Goal: Task Accomplishment & Management: Manage account settings

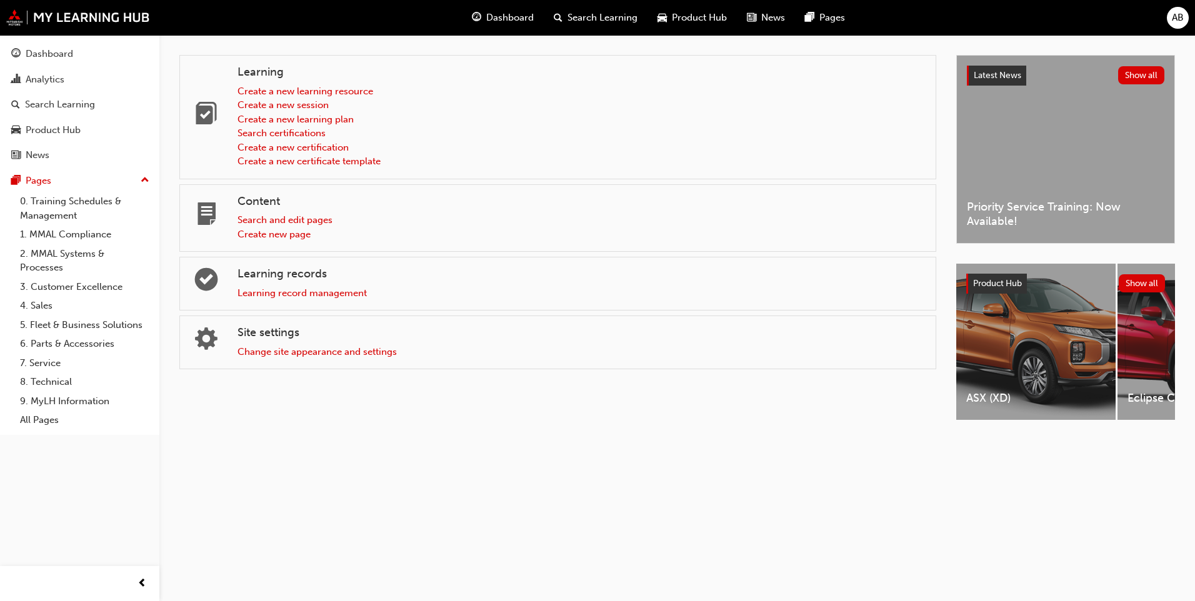
click at [1164, 19] on div "Dashboard Search Learning Product Hub News Pages AB" at bounding box center [597, 18] width 1195 height 36
click at [1173, 14] on span "AB" at bounding box center [1177, 18] width 12 height 14
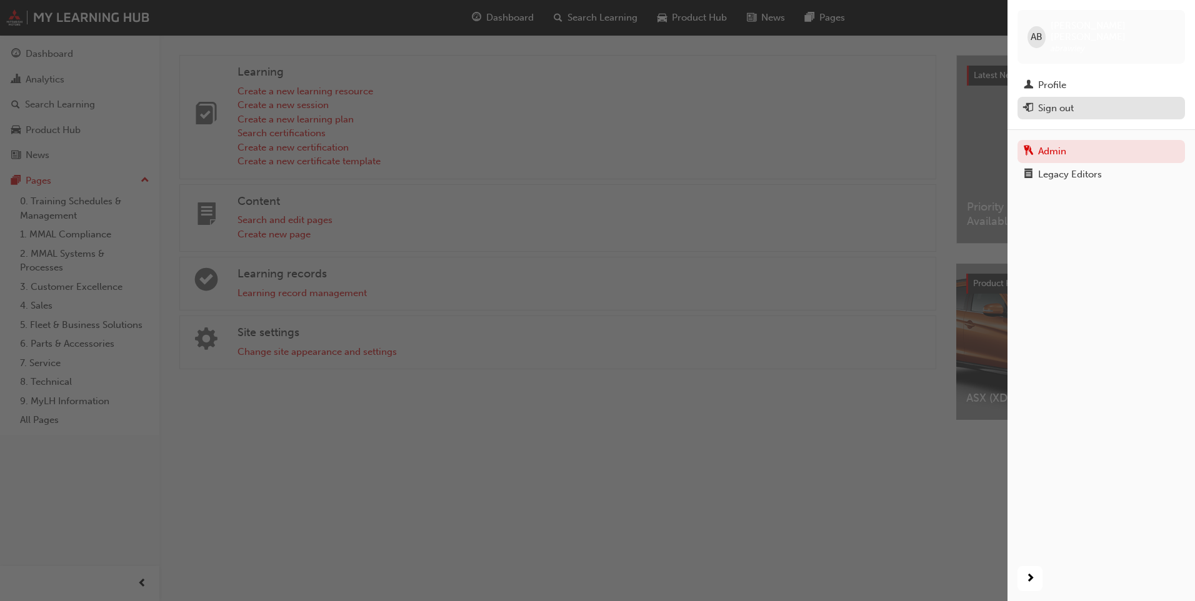
click at [1070, 101] on div "Sign out" at bounding box center [1056, 108] width 36 height 14
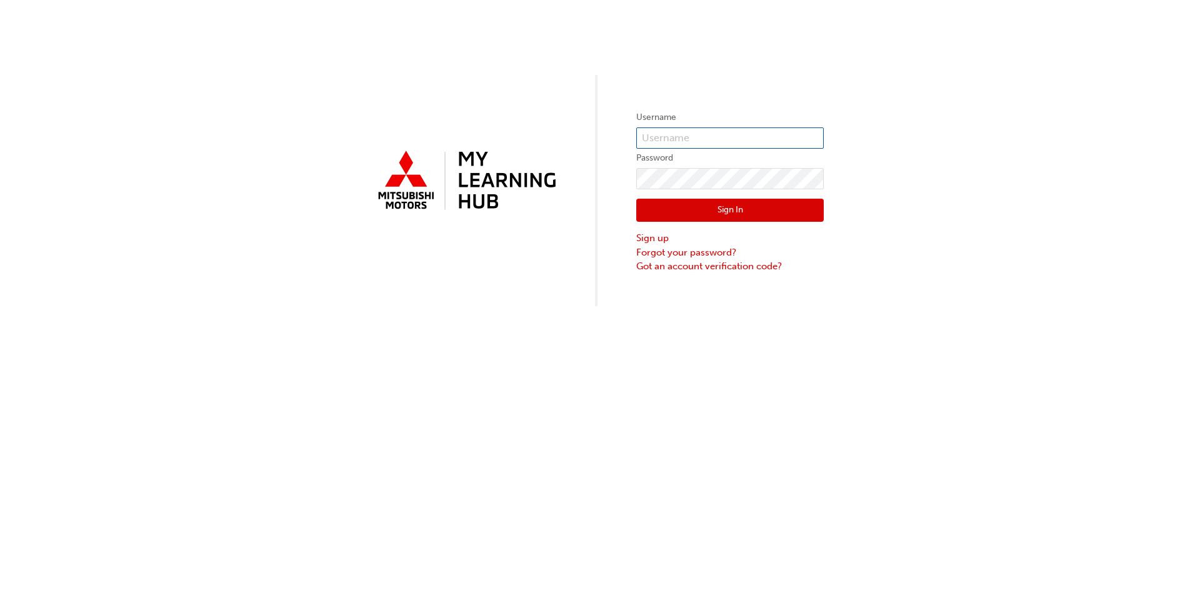
type input "abrawley"
click at [673, 128] on input "abrawley" at bounding box center [729, 137] width 187 height 21
drag, startPoint x: 701, startPoint y: 131, endPoint x: 749, endPoint y: 139, distance: 48.8
click at [701, 131] on input "abrawley" at bounding box center [729, 137] width 187 height 21
click at [985, 199] on div "Username abrawley Password Sign In Sign up Forgot your password? Got an account…" at bounding box center [597, 153] width 1195 height 306
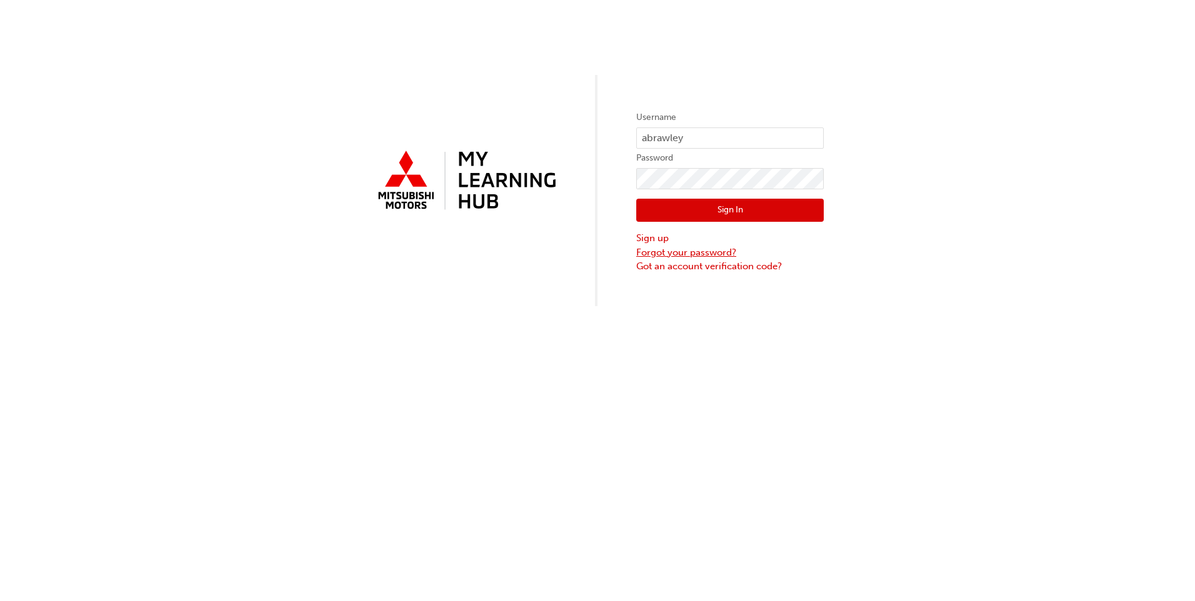
click at [689, 252] on link "Forgot your password?" at bounding box center [729, 253] width 187 height 14
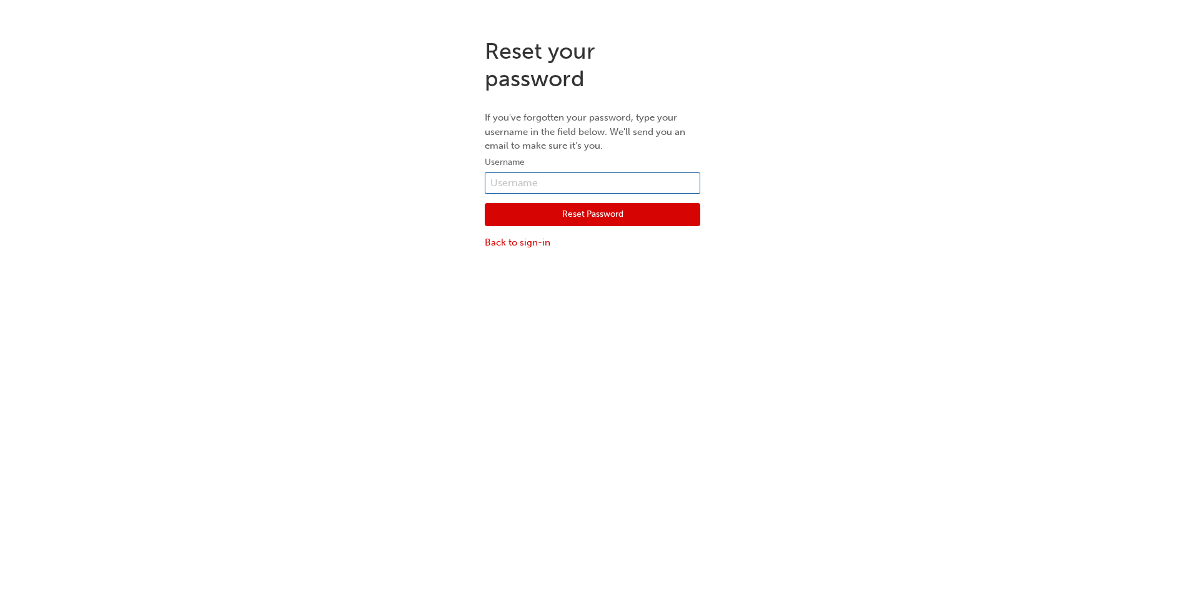
click at [642, 182] on input "text" at bounding box center [593, 182] width 216 height 21
type input "7066409"
click at [543, 209] on button "Reset Password" at bounding box center [593, 215] width 216 height 24
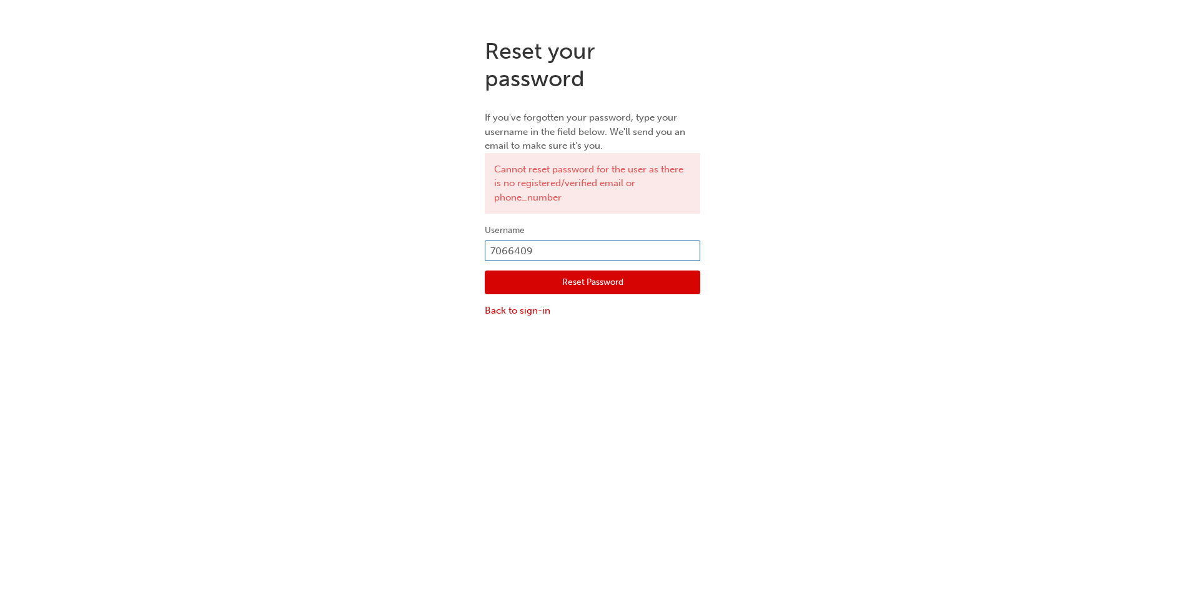
click at [490, 248] on input "7066409" at bounding box center [593, 251] width 216 height 21
type input "0007066409"
click at [614, 283] on button "Reset Password" at bounding box center [593, 283] width 216 height 24
click at [507, 252] on input "0007066409" at bounding box center [593, 251] width 216 height 21
drag, startPoint x: 584, startPoint y: 251, endPoint x: 497, endPoint y: 251, distance: 86.8
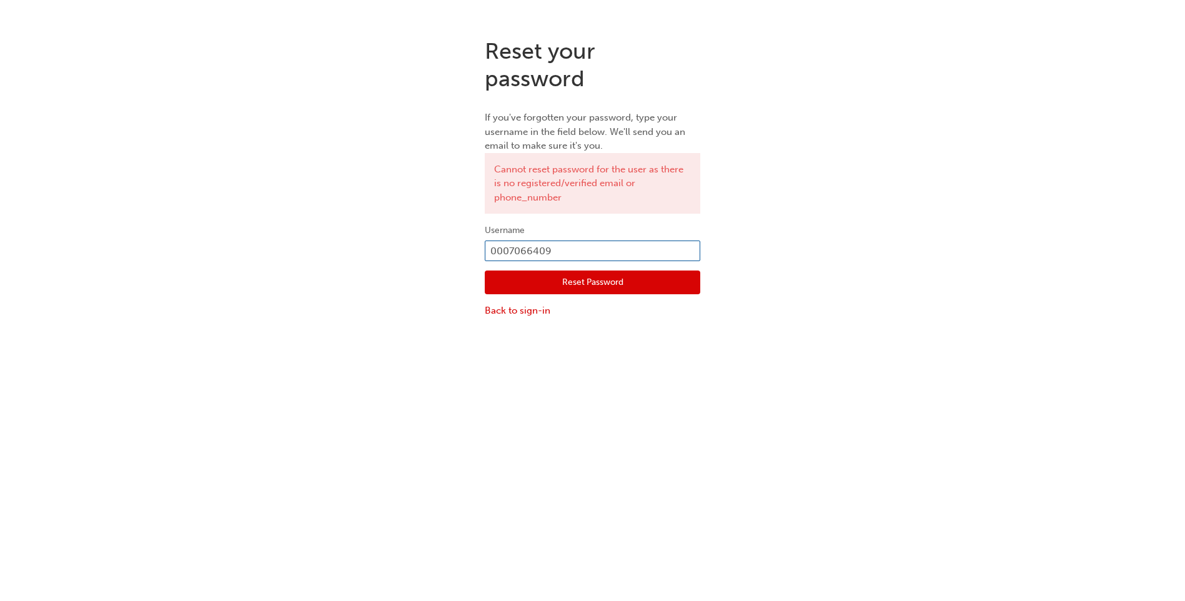
click at [497, 251] on input "0007066409" at bounding box center [593, 251] width 216 height 21
click at [582, 246] on input "0007066409" at bounding box center [593, 251] width 216 height 21
drag, startPoint x: 568, startPoint y: 251, endPoint x: 494, endPoint y: 246, distance: 73.9
click at [494, 246] on input "0007066409" at bounding box center [593, 251] width 216 height 21
type input "0"
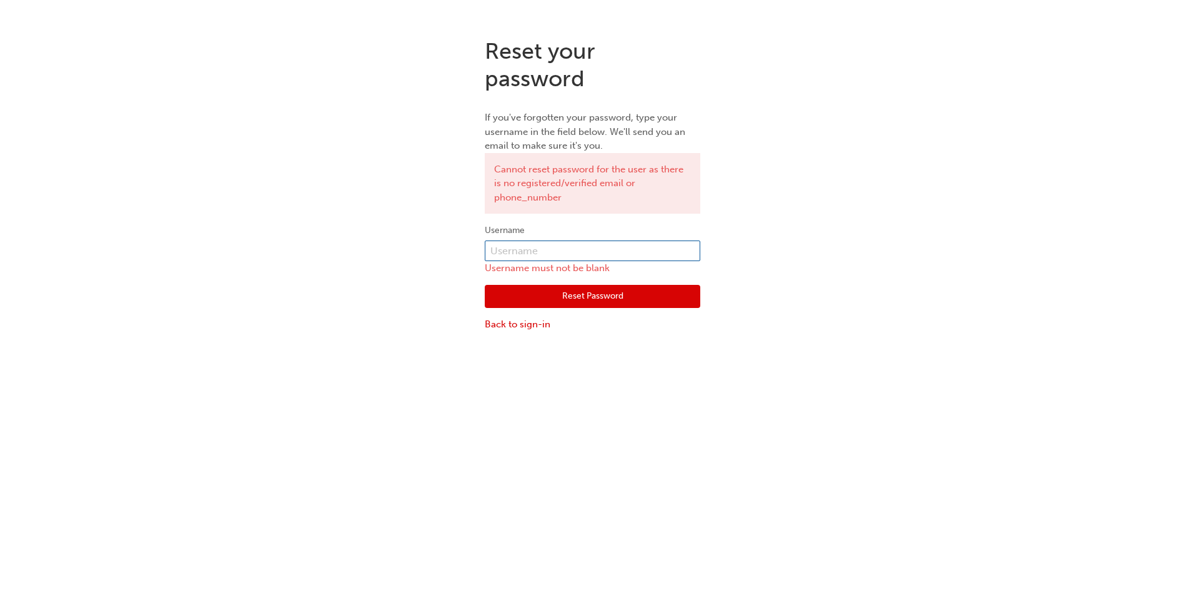
paste input "amest@pacificgympie.com.au"
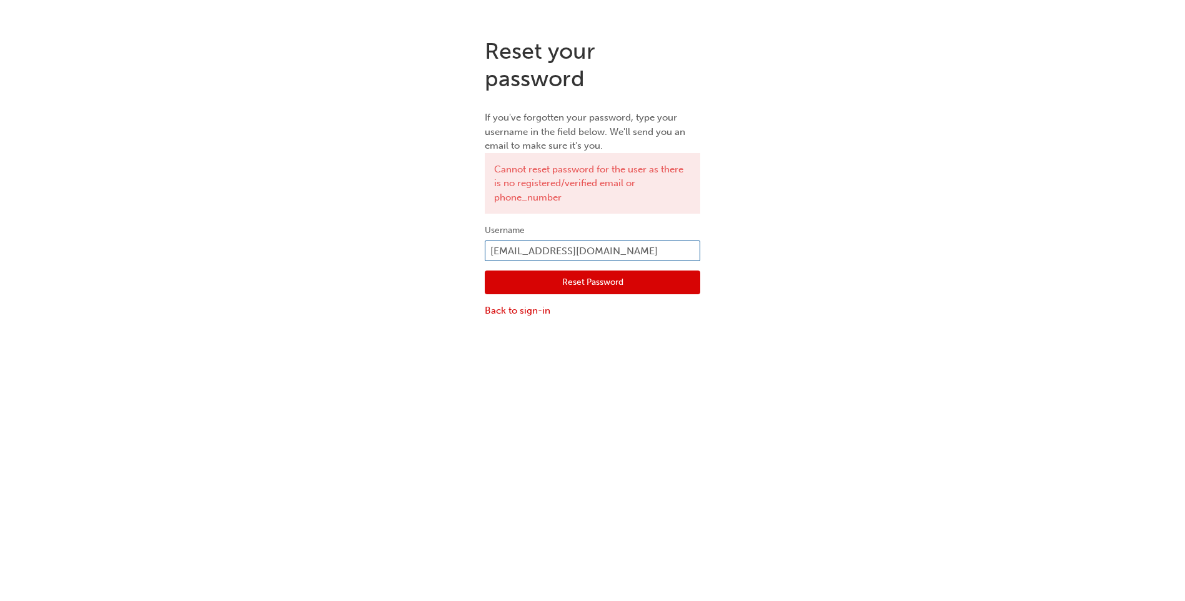
click at [490, 254] on input "amest@pacificgympie.com.au" at bounding box center [593, 251] width 216 height 21
type input "jamest@pacificgympie.com.au"
click at [624, 286] on button "Reset Password" at bounding box center [593, 283] width 216 height 24
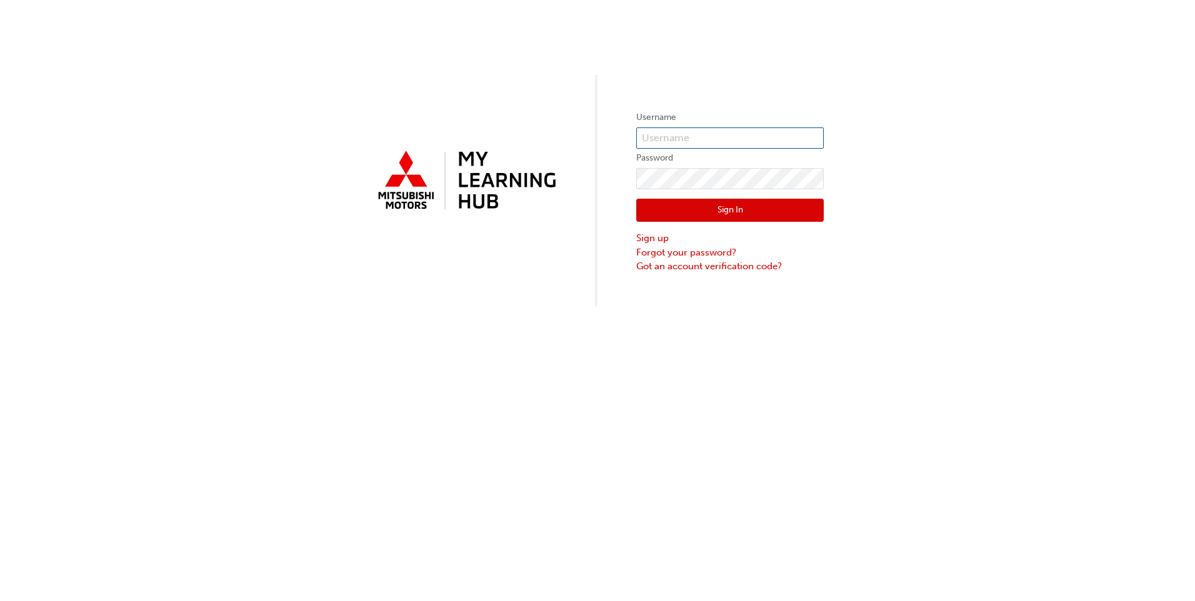
type input "abrawley"
click at [675, 131] on input "abrawley" at bounding box center [729, 137] width 187 height 21
click at [708, 254] on link "Forgot your password?" at bounding box center [729, 253] width 187 height 14
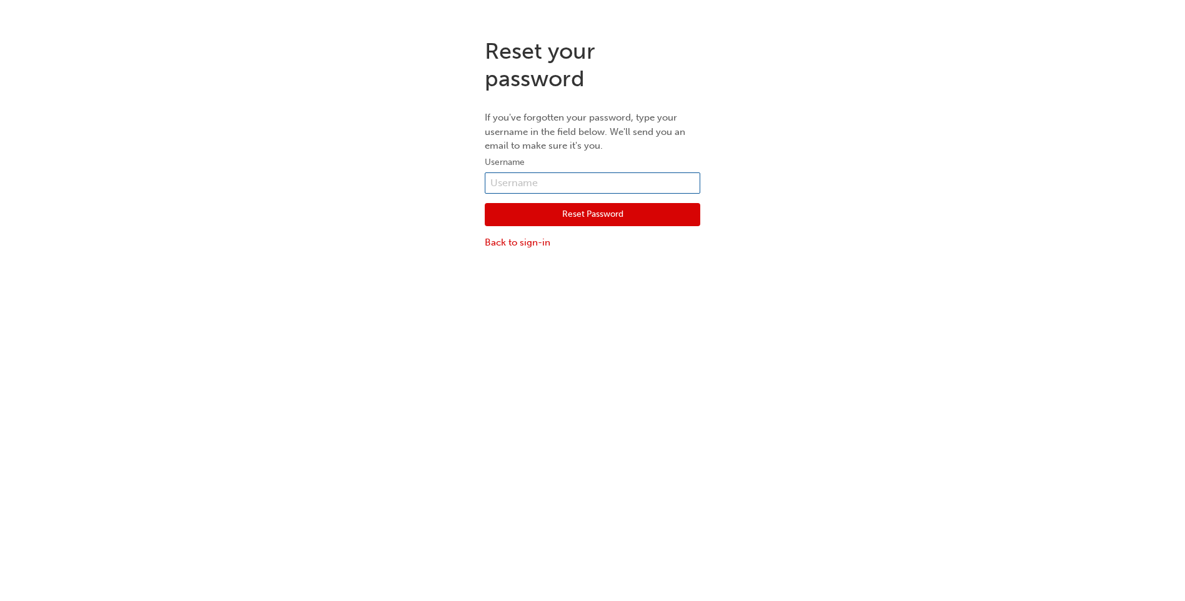
click at [649, 177] on input "text" at bounding box center [593, 182] width 216 height 21
type input "5982736"
click at [604, 220] on button "Reset Password" at bounding box center [593, 215] width 216 height 24
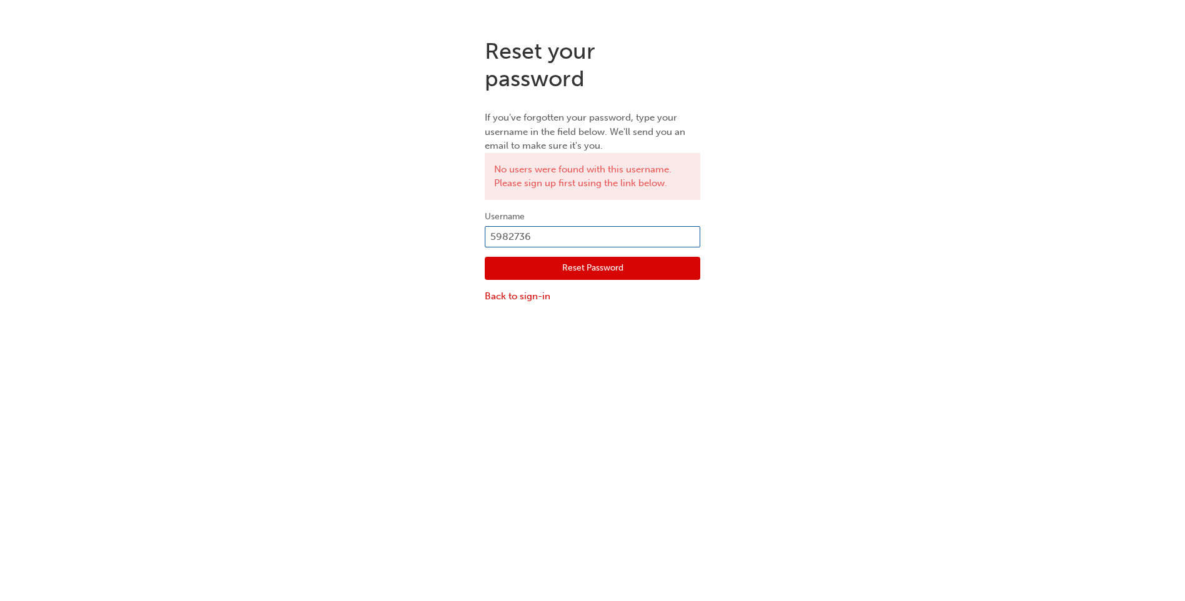
click at [494, 237] on input "5982736" at bounding box center [593, 236] width 216 height 21
click at [489, 237] on input "5982736" at bounding box center [593, 236] width 216 height 21
type input "0005982736"
click button "Reset Password" at bounding box center [593, 269] width 216 height 24
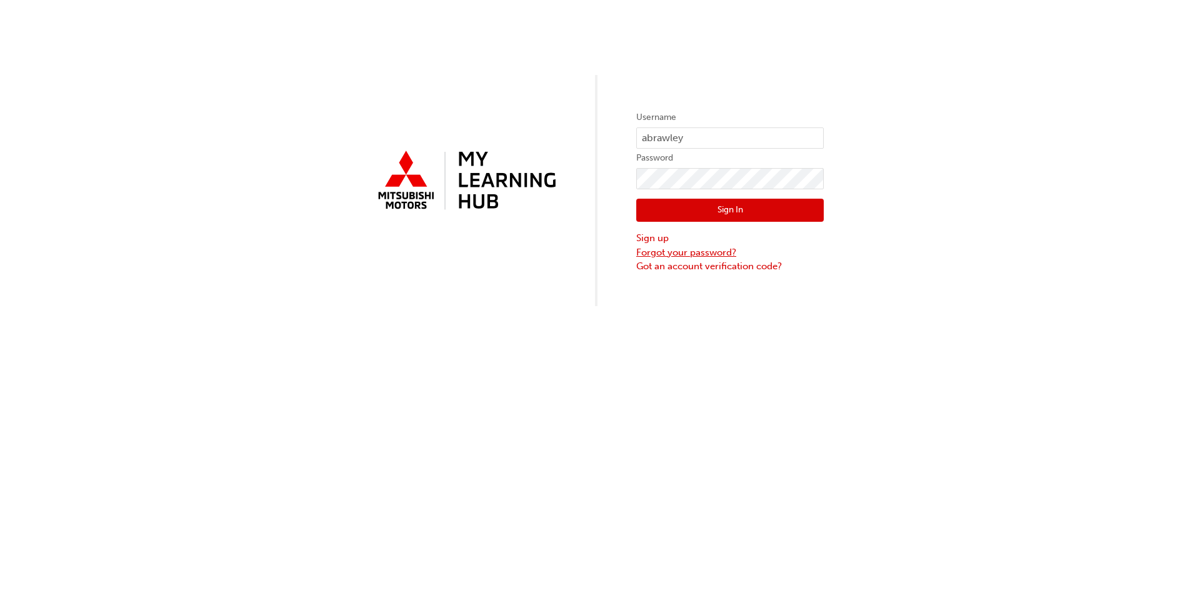
click at [702, 257] on link "Forgot your password?" at bounding box center [729, 253] width 187 height 14
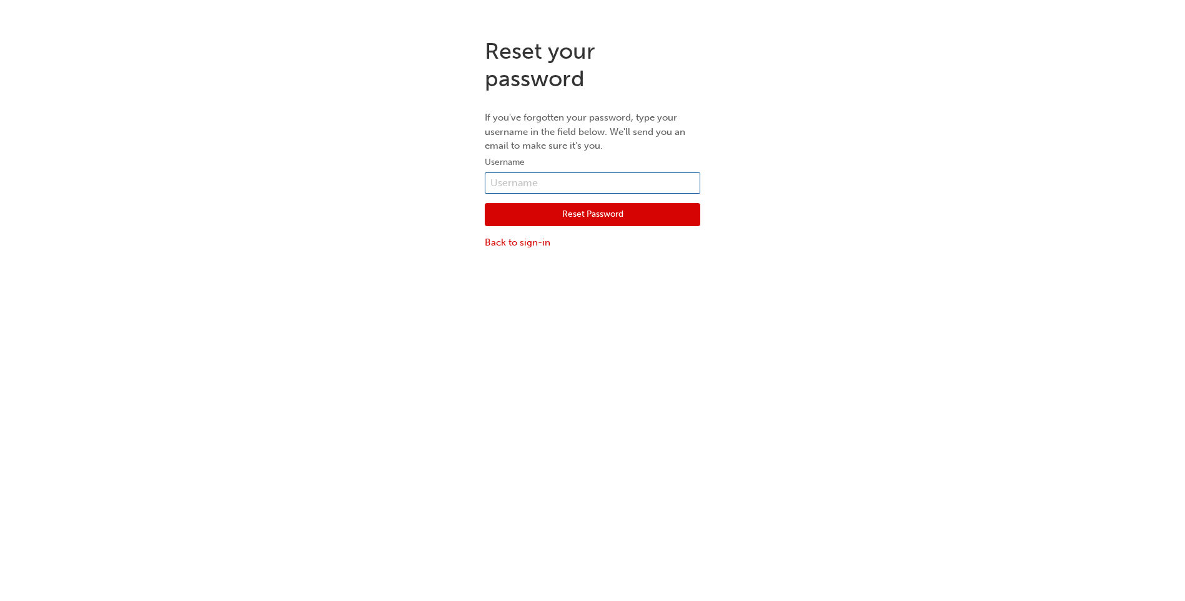
click at [642, 182] on input "text" at bounding box center [593, 182] width 216 height 21
paste input "7066409"
click at [492, 177] on input "7066409" at bounding box center [593, 182] width 216 height 21
type input "0007066409"
click at [652, 218] on button "Reset Password" at bounding box center [593, 215] width 216 height 24
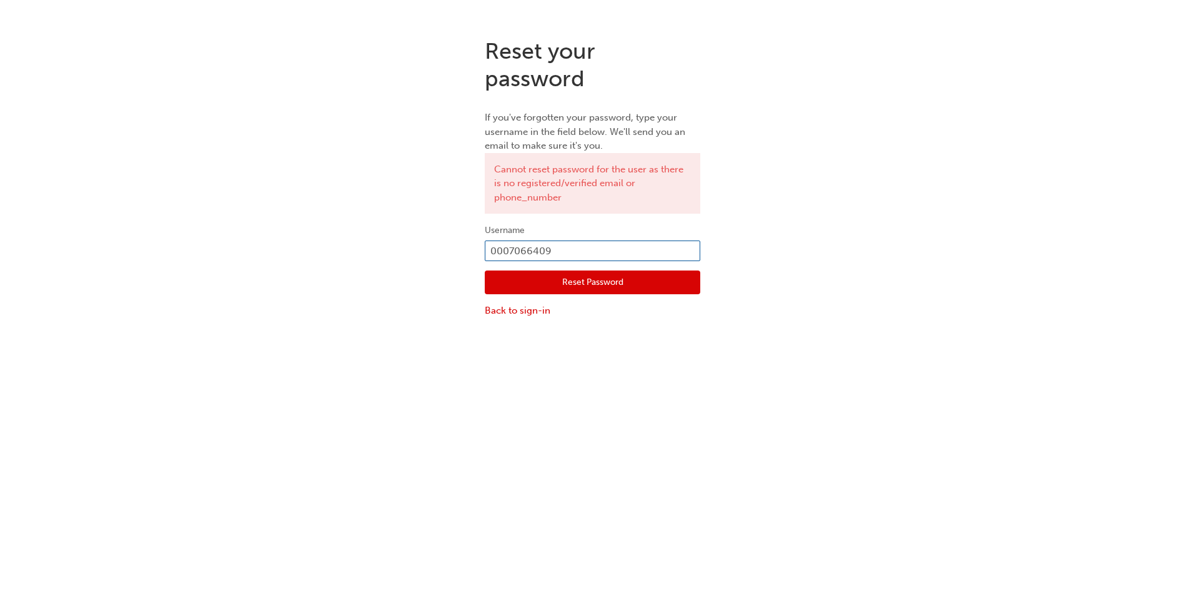
click at [558, 246] on input "0007066409" at bounding box center [593, 251] width 216 height 21
drag, startPoint x: 562, startPoint y: 247, endPoint x: 449, endPoint y: 250, distance: 113.1
click at [449, 250] on div "Reset your password If you've forgotten your password, type your username in th…" at bounding box center [592, 177] width 1185 height 299
click at [595, 278] on button "Reset Password" at bounding box center [593, 283] width 216 height 24
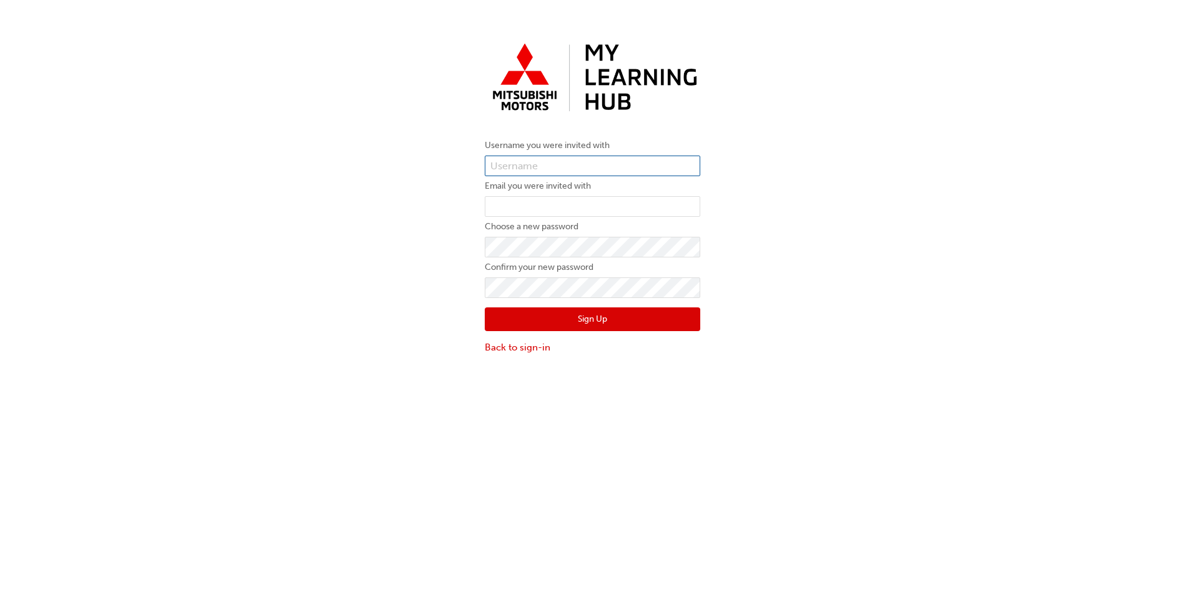
type input "abrawley"
click at [592, 171] on input "abrawley" at bounding box center [593, 166] width 216 height 21
click at [813, 191] on div "Username you were invited with abrawley Email you were invited with Choose a ne…" at bounding box center [592, 196] width 1185 height 336
click at [662, 204] on input "email" at bounding box center [593, 206] width 216 height 21
